Goal: Find specific page/section: Find specific page/section

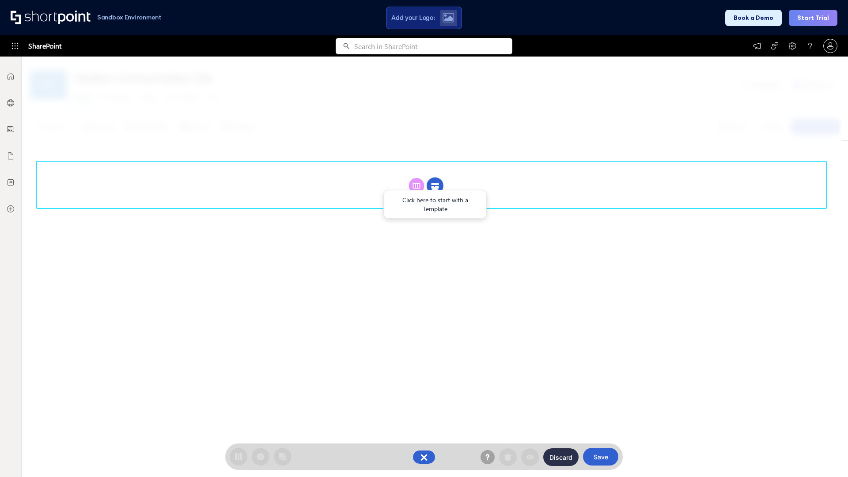
click at [435, 185] on circle at bounding box center [434, 185] width 17 height 17
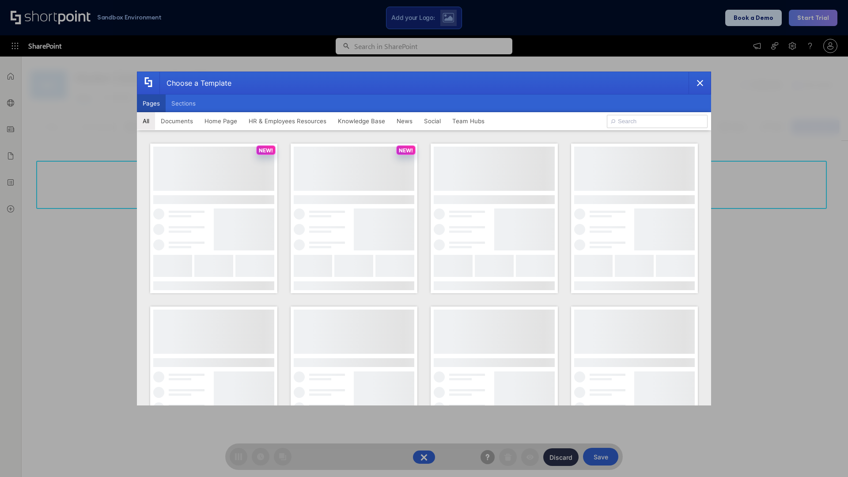
click at [151, 103] on button "Pages" at bounding box center [151, 103] width 29 height 18
type input "News Portal 2"
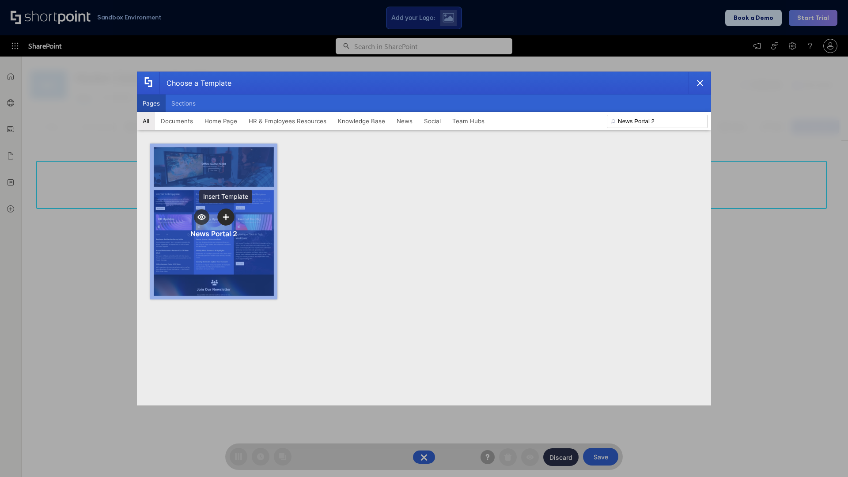
click at [226, 217] on icon "template selector" at bounding box center [226, 217] width 6 height 6
